Goal: Task Accomplishment & Management: Manage account settings

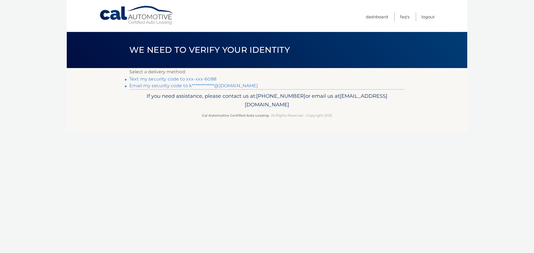
click at [208, 79] on link "Text my security code to xxx-xxx-6088" at bounding box center [172, 78] width 87 height 5
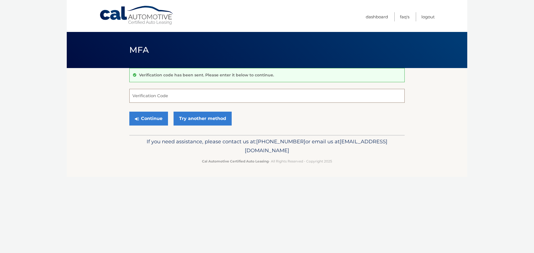
click at [182, 100] on input "Verification Code" at bounding box center [266, 96] width 275 height 14
type input "835576"
click at [129, 112] on button "Continue" at bounding box center [148, 119] width 39 height 14
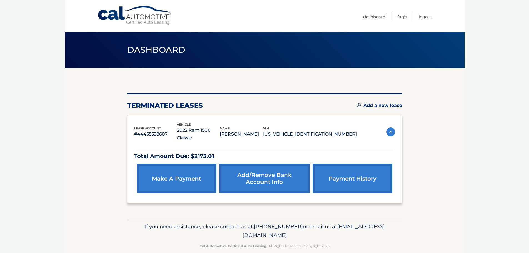
scroll to position [1, 0]
